Goal: Information Seeking & Learning: Learn about a topic

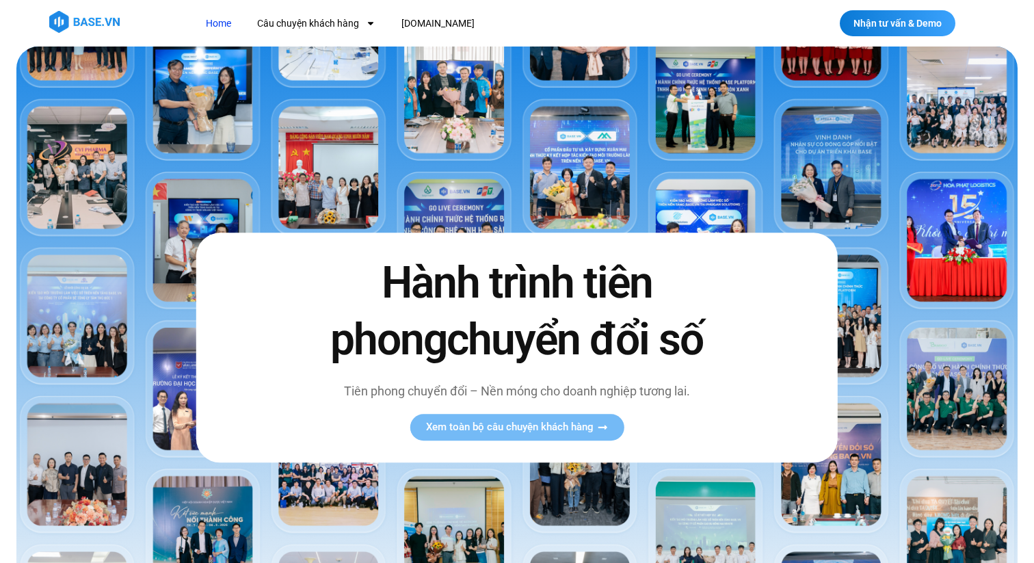
click at [297, 36] on div at bounding box center [517, 23] width 1034 height 46
click at [297, 34] on link "Câu chuyện khách hàng" at bounding box center [316, 23] width 139 height 25
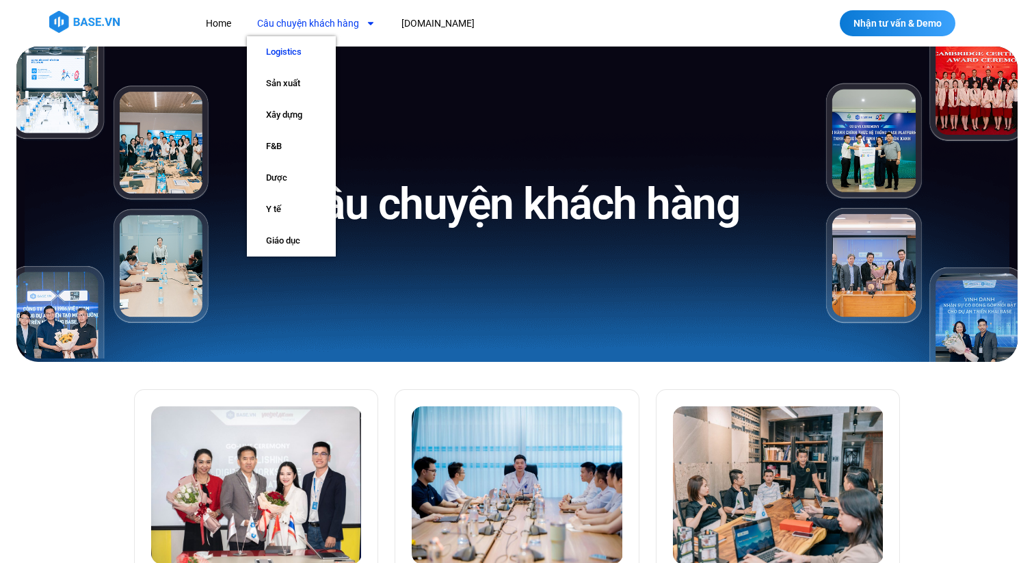
click at [282, 52] on link "Logistics" at bounding box center [291, 51] width 89 height 31
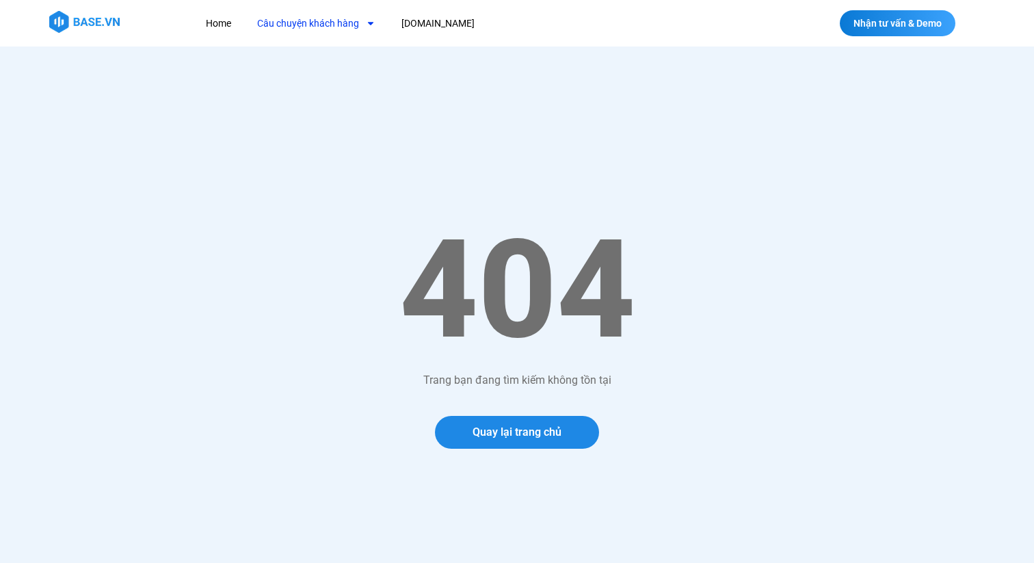
click at [293, 12] on link "Câu chuyện khách hàng" at bounding box center [316, 23] width 139 height 25
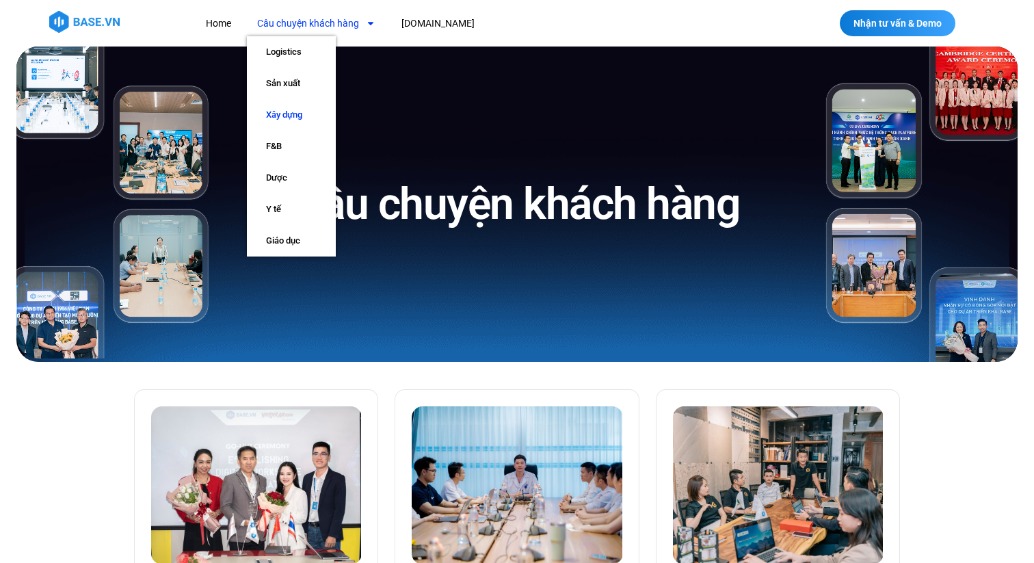
click at [295, 110] on link "Xây dựng" at bounding box center [291, 114] width 89 height 31
